Goal: Task Accomplishment & Management: Complete application form

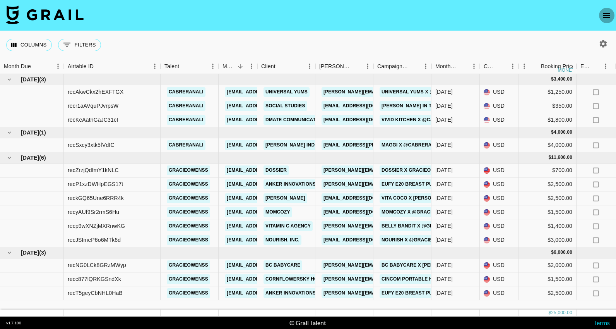
click at [613, 16] on button "open drawer" at bounding box center [606, 15] width 15 height 15
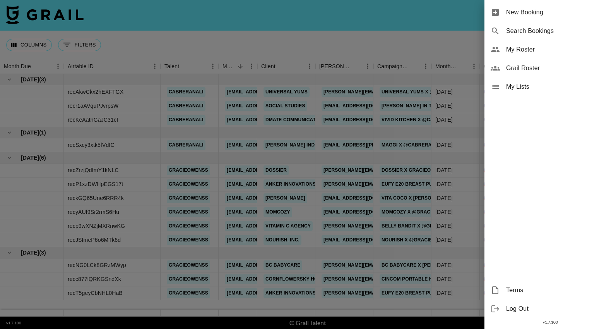
click at [555, 15] on span "New Booking" at bounding box center [558, 12] width 104 height 9
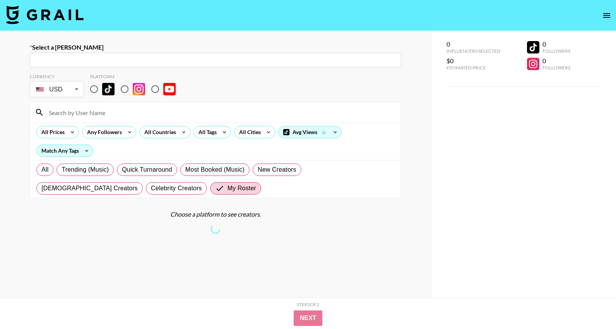
click at [108, 56] on input "text" at bounding box center [215, 60] width 362 height 9
paste input "[EMAIL_ADDRESS][DOMAIN_NAME]"
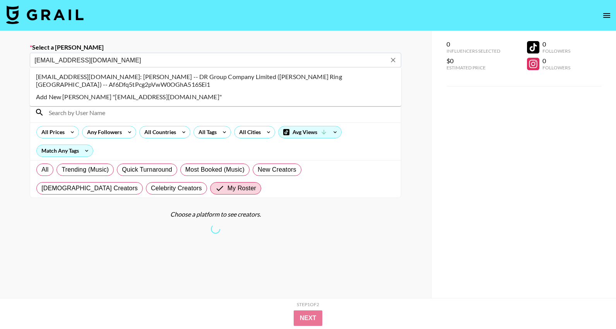
click at [133, 75] on li "lixiaolin@darryring.com: Sherly Li -- DR Group Company Limited (Darry Ring Hong…" at bounding box center [215, 80] width 371 height 20
type input "lixiaolin@darryring.com: Sherly Li -- DR Group Company Limited (Darry Ring Hong…"
click at [204, 77] on div "Currency USD USD ​ Platform" at bounding box center [215, 86] width 371 height 25
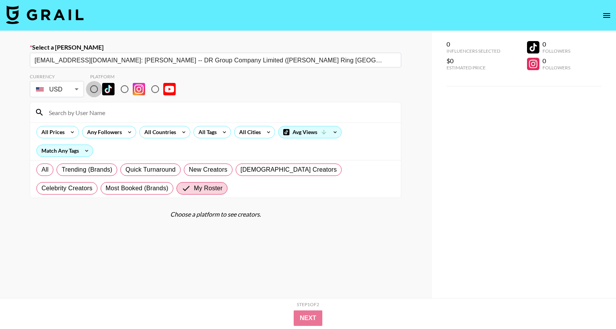
click at [95, 92] on input "radio" at bounding box center [94, 89] width 16 height 16
radio input "true"
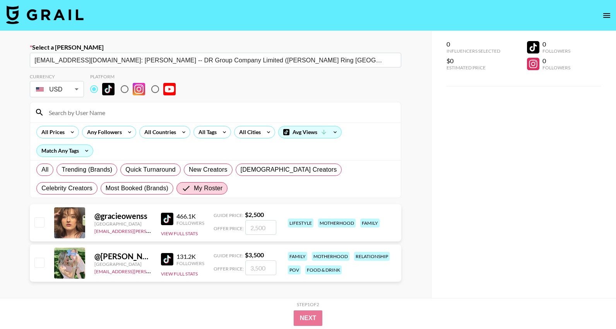
click at [260, 229] on input "number" at bounding box center [260, 227] width 31 height 15
checkbox input "true"
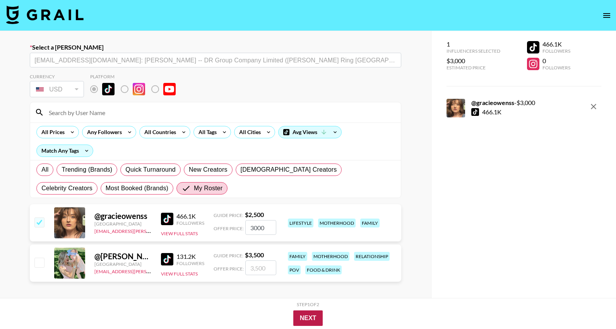
type input "3000"
click at [313, 318] on button "Next" at bounding box center [308, 317] width 30 height 15
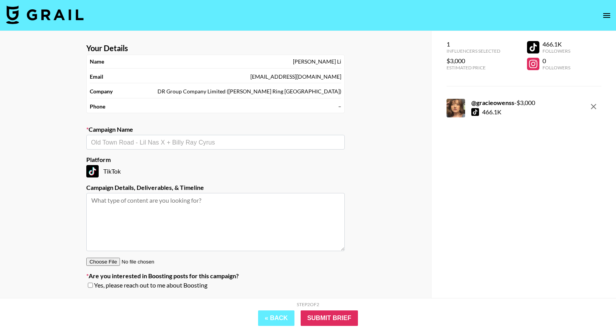
click at [229, 147] on div "​" at bounding box center [215, 142] width 258 height 15
click at [219, 161] on li "Darry ring x Bradhorvat" at bounding box center [215, 158] width 258 height 12
type input "Darry ring x Bradhorvat"
type textarea "TikTok -- Crosspost on IG and TT"
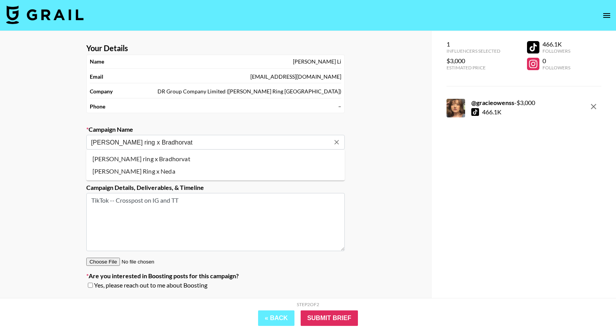
drag, startPoint x: 128, startPoint y: 142, endPoint x: 233, endPoint y: 143, distance: 105.3
click at [233, 144] on input "Darry ring x Bradhorvat" at bounding box center [210, 142] width 239 height 9
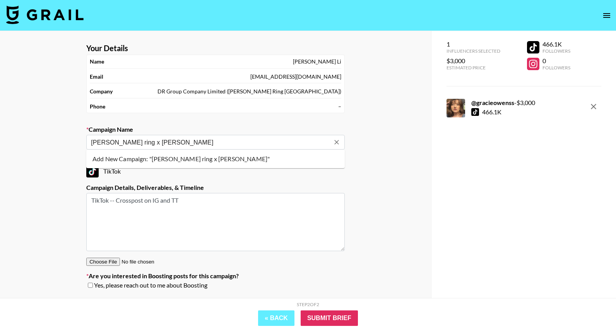
click at [252, 156] on li "Add New Campaign: "Darry ring x Gracie Owenss"" at bounding box center [215, 158] width 258 height 12
type input "[PERSON_NAME] ring x [PERSON_NAME]"
click at [349, 317] on input "Submit Brief" at bounding box center [329, 317] width 57 height 15
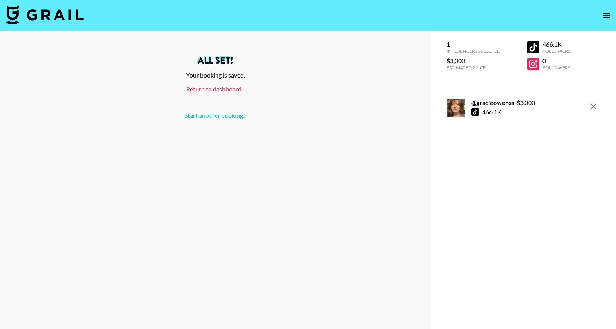
click at [220, 89] on link "Return to dashboard..." at bounding box center [215, 88] width 59 height 7
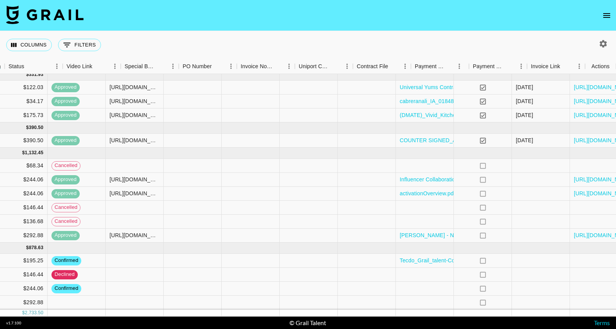
scroll to position [5, 669]
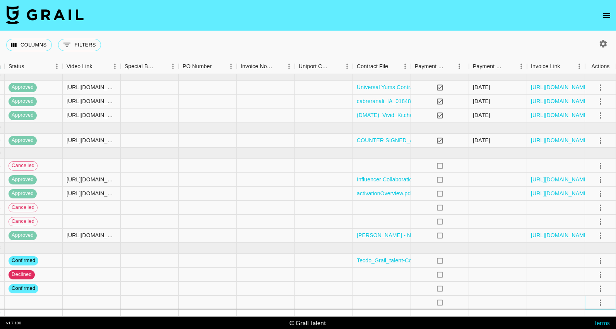
click at [604, 301] on icon "select merge strategy" at bounding box center [600, 302] width 9 height 9
click at [585, 232] on li "Confirm" at bounding box center [591, 230] width 50 height 14
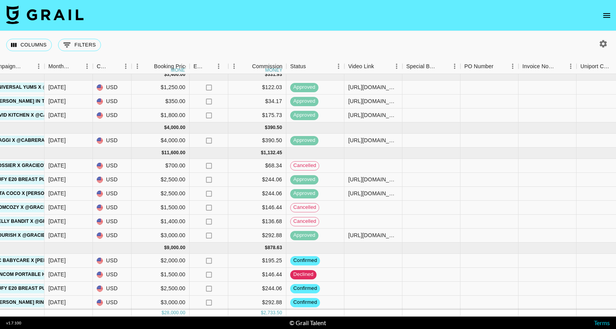
scroll to position [5, 303]
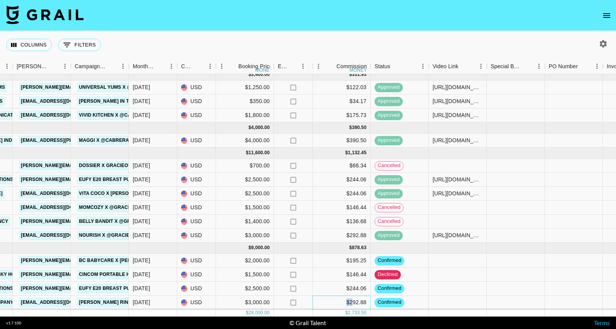
drag, startPoint x: 353, startPoint y: 303, endPoint x: 339, endPoint y: 301, distance: 14.8
click at [339, 303] on div "$292.88" at bounding box center [342, 302] width 58 height 14
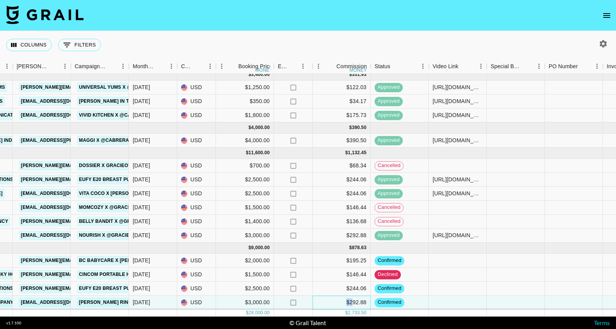
click at [352, 303] on div "$292.88" at bounding box center [342, 302] width 58 height 14
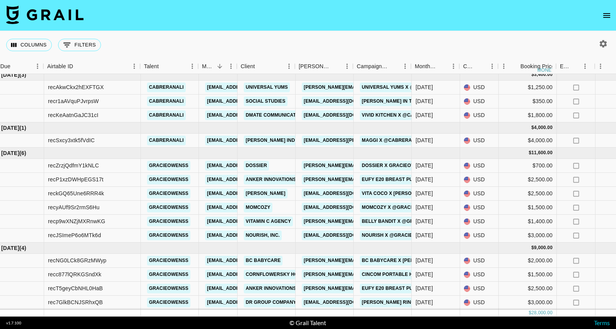
scroll to position [5, 21]
click at [425, 169] on div "[DATE]" at bounding box center [423, 165] width 17 height 8
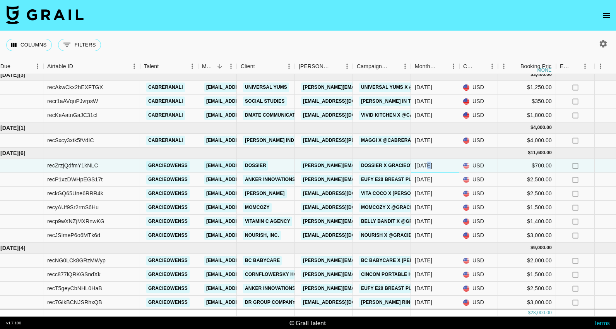
click at [425, 169] on div "[DATE]" at bounding box center [423, 165] width 17 height 8
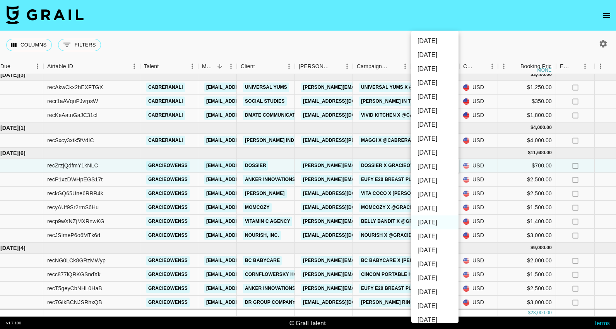
click at [427, 206] on li "[DATE]" at bounding box center [434, 208] width 47 height 14
type input "[DATE]"
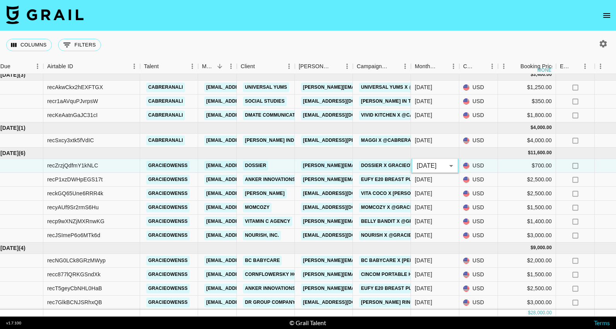
click at [463, 45] on div "Columns 0 Filters + Booking" at bounding box center [308, 45] width 616 height 28
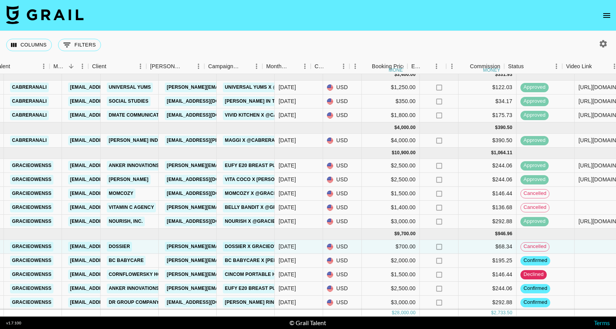
scroll to position [5, 169]
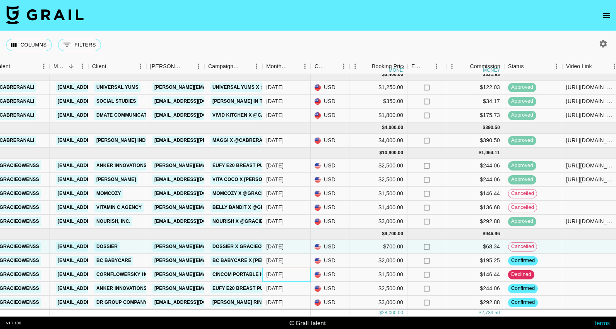
click at [287, 274] on div "[DATE]" at bounding box center [286, 274] width 48 height 14
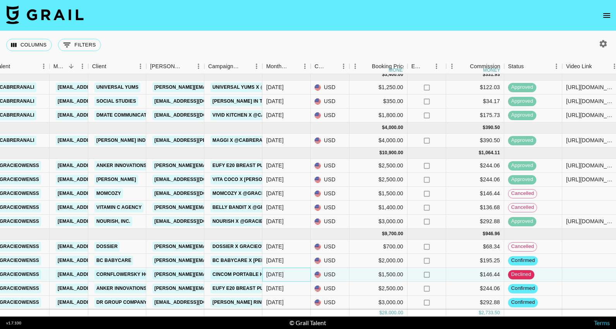
click at [287, 274] on div "[DATE]" at bounding box center [286, 274] width 48 height 14
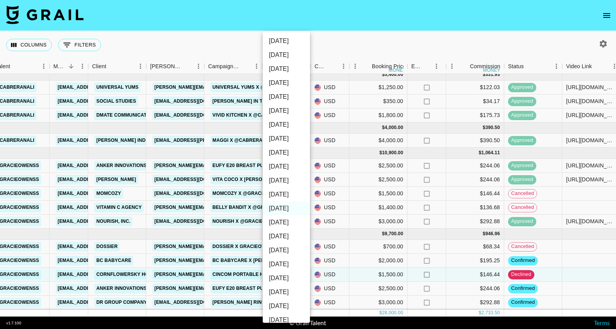
scroll to position [18, 0]
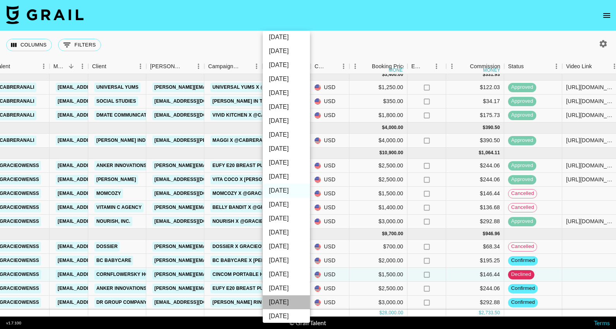
click at [283, 300] on li "Jan '25" at bounding box center [286, 302] width 47 height 14
type input "Jan '25"
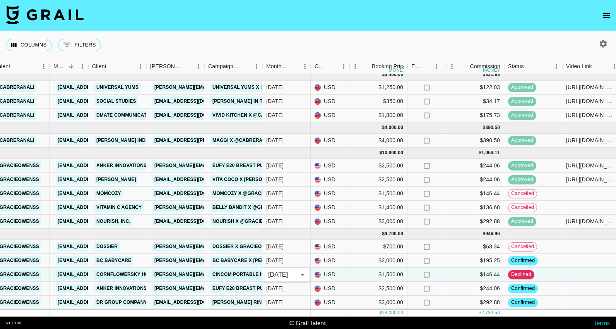
click at [391, 47] on div "Columns 0 Filters + Booking" at bounding box center [308, 45] width 616 height 28
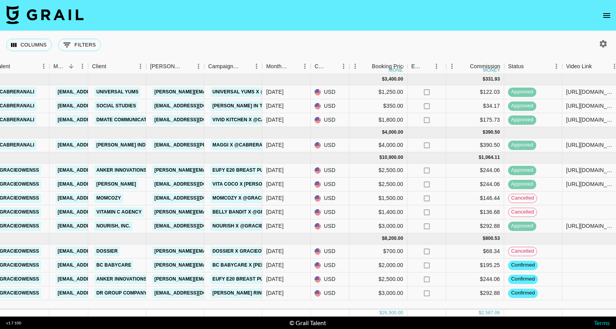
scroll to position [0, 669]
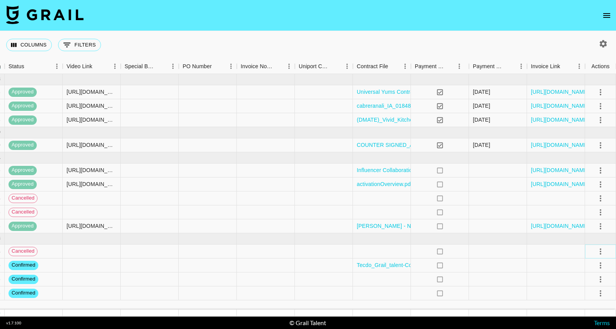
click at [597, 251] on icon "select merge strategy" at bounding box center [600, 250] width 9 height 9
click at [509, 43] on div "Columns 0 Filters + Booking" at bounding box center [308, 45] width 616 height 28
click at [599, 251] on icon "select merge strategy" at bounding box center [600, 250] width 9 height 9
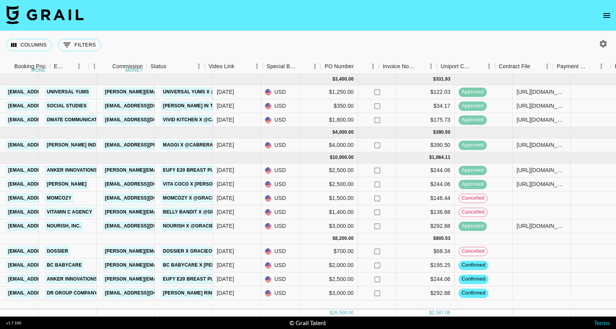
scroll to position [0, 106]
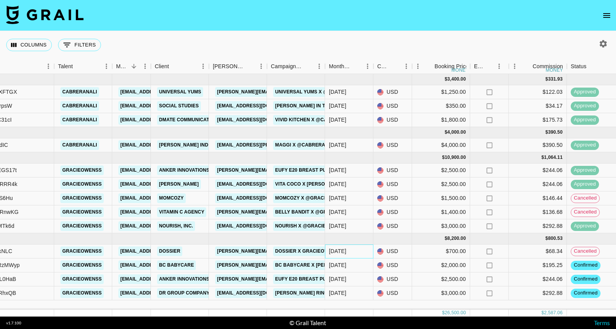
click at [358, 248] on div "[DATE]" at bounding box center [349, 251] width 48 height 14
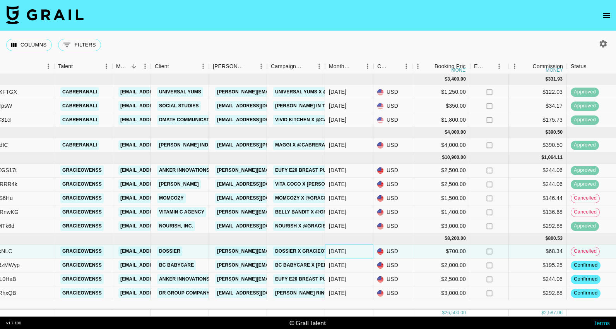
click at [358, 248] on div "[DATE]" at bounding box center [349, 251] width 48 height 14
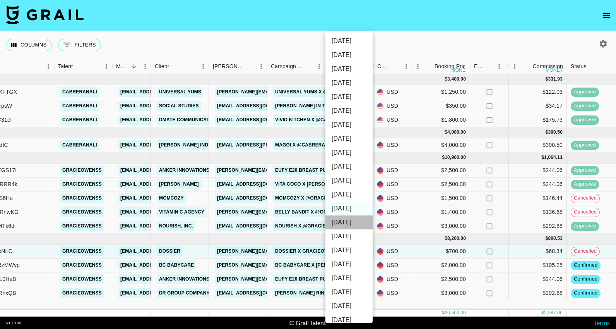
click at [353, 219] on li "[DATE]" at bounding box center [348, 222] width 47 height 14
type input "[DATE]"
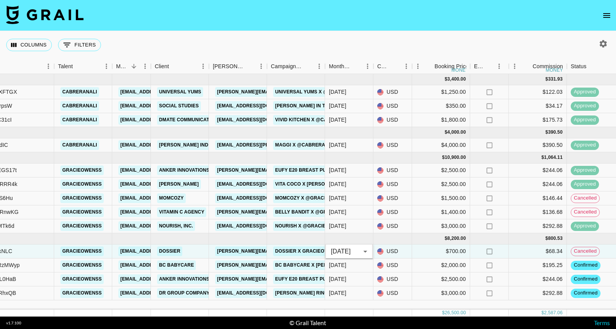
click at [431, 45] on div "Columns 0 Filters + Booking" at bounding box center [308, 45] width 616 height 28
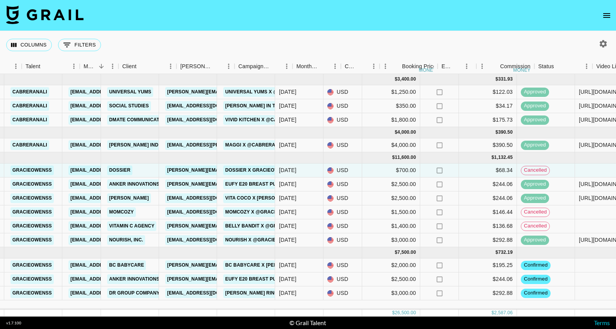
scroll to position [0, 192]
